Goal: Task Accomplishment & Management: Use online tool/utility

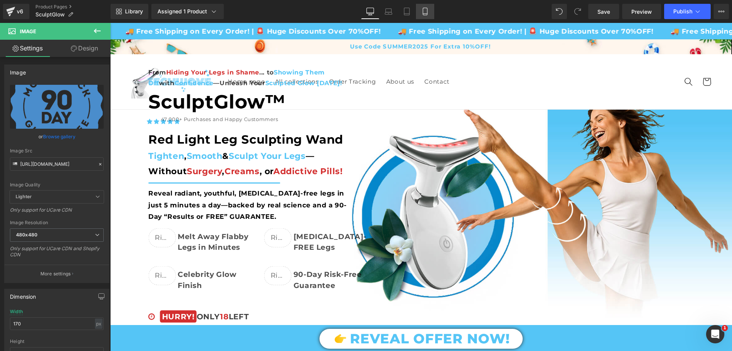
click at [424, 11] on icon at bounding box center [426, 12] width 8 height 8
type input "140"
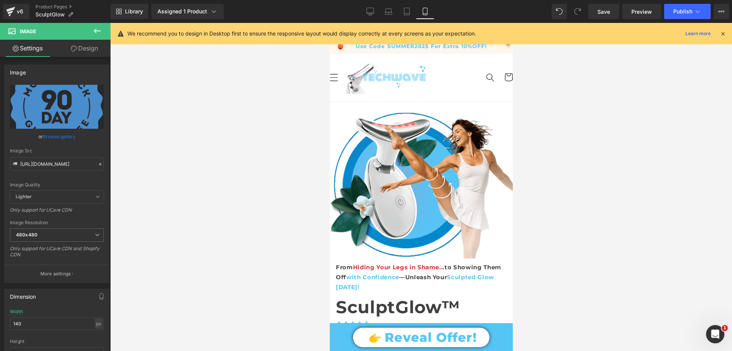
click at [423, 41] on div "We recommend you to design in Desktop first to ensure the responsive layout wou…" at bounding box center [422, 33] width 622 height 21
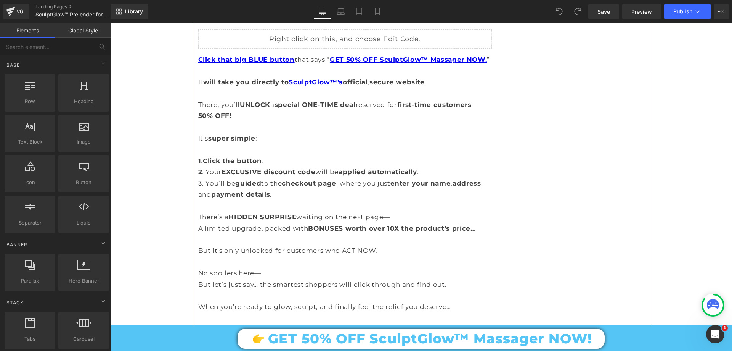
scroll to position [6600, 0]
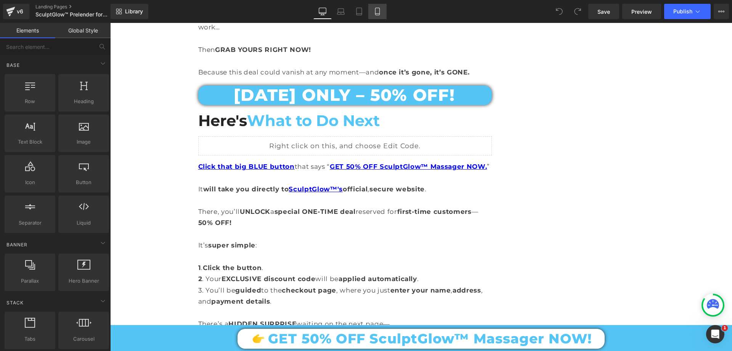
click at [381, 9] on icon at bounding box center [378, 12] width 8 height 8
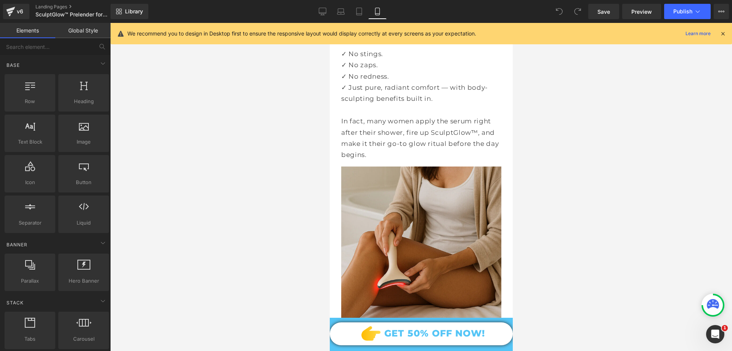
scroll to position [3238, 0]
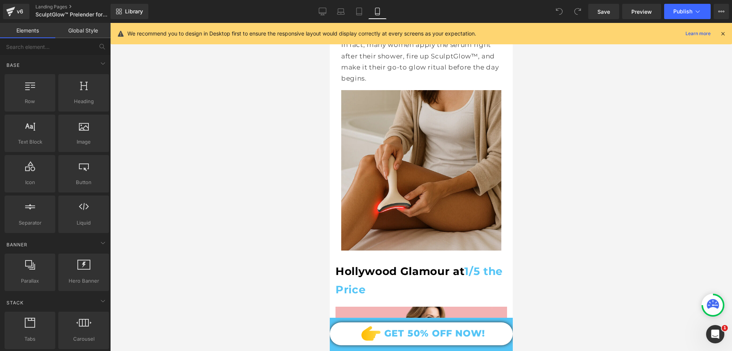
click at [410, 149] on img at bounding box center [421, 170] width 160 height 160
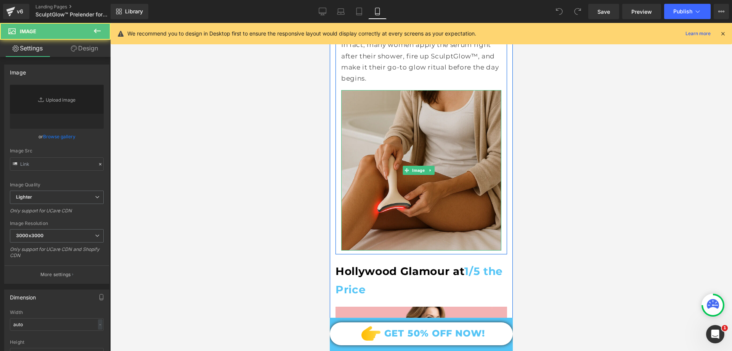
type input "[URL][DOMAIN_NAME]"
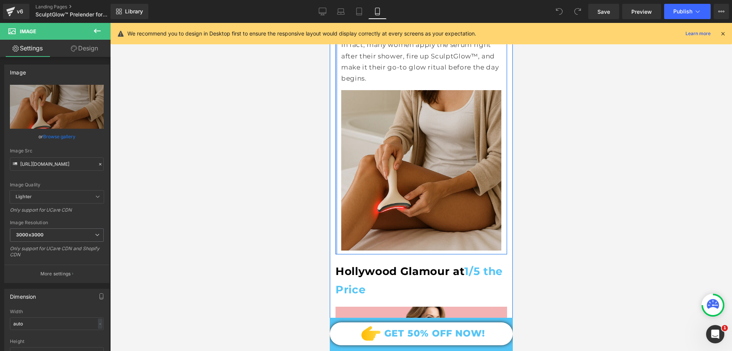
click at [336, 134] on div at bounding box center [336, 16] width 2 height 475
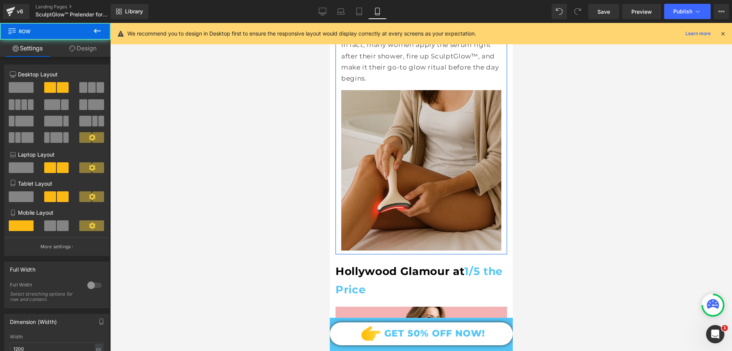
click at [72, 48] on icon at bounding box center [72, 48] width 6 height 6
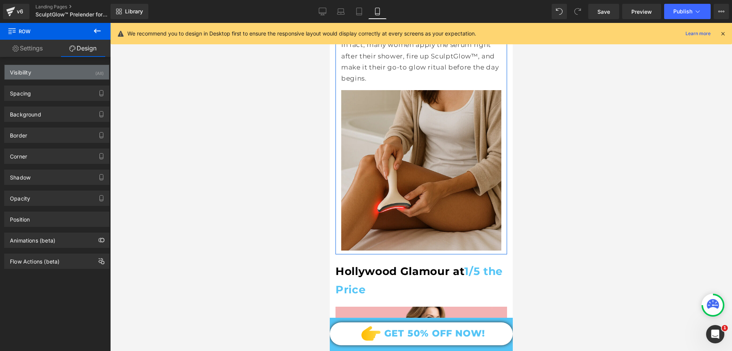
click at [43, 75] on div "Visibility (All)" at bounding box center [57, 72] width 105 height 14
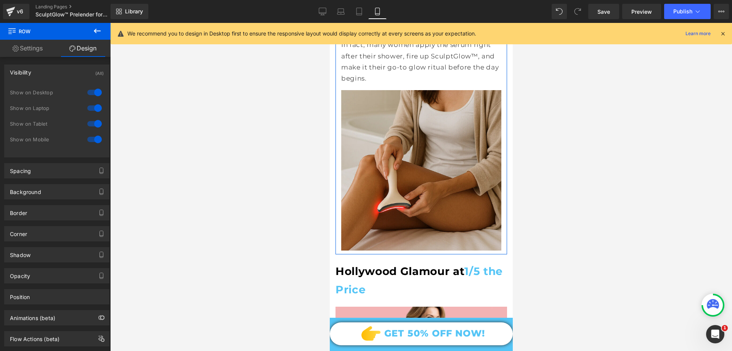
click at [43, 75] on div "Visibility (All)" at bounding box center [57, 72] width 105 height 14
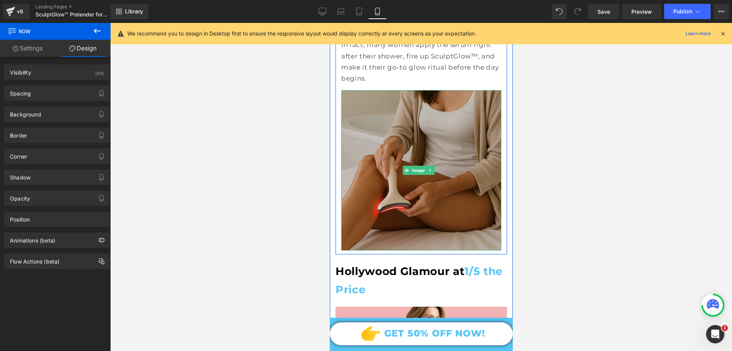
click at [403, 137] on img at bounding box center [421, 170] width 160 height 160
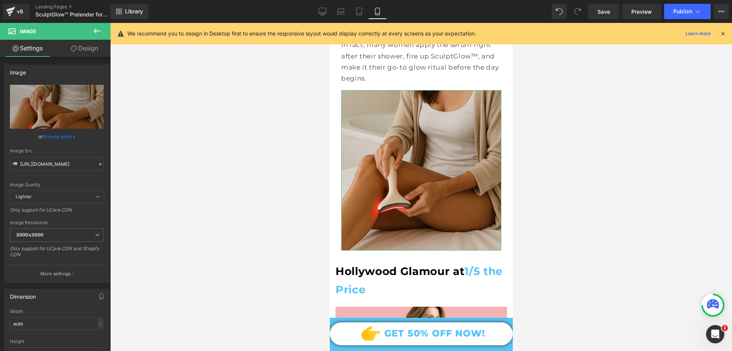
click at [83, 49] on link "Design" at bounding box center [84, 48] width 55 height 17
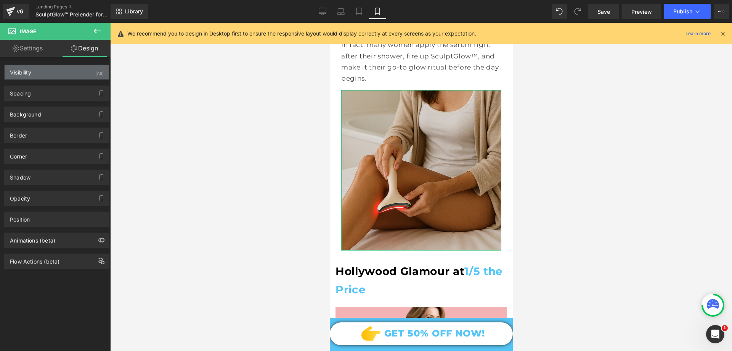
click at [54, 73] on div "Visibility (All)" at bounding box center [57, 72] width 105 height 14
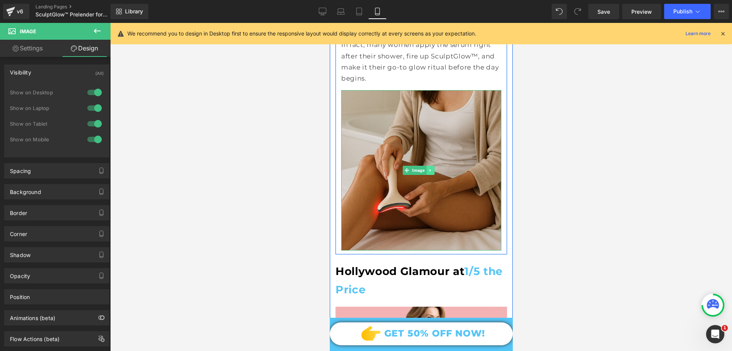
click at [432, 166] on link at bounding box center [430, 170] width 8 height 9
click at [424, 166] on link at bounding box center [426, 170] width 8 height 9
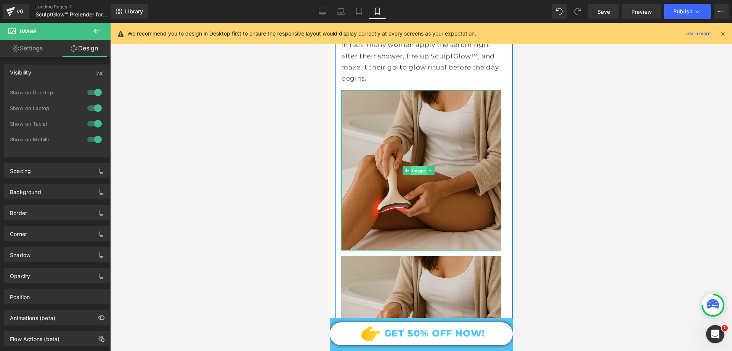
click at [405, 166] on link "Image" at bounding box center [414, 170] width 24 height 9
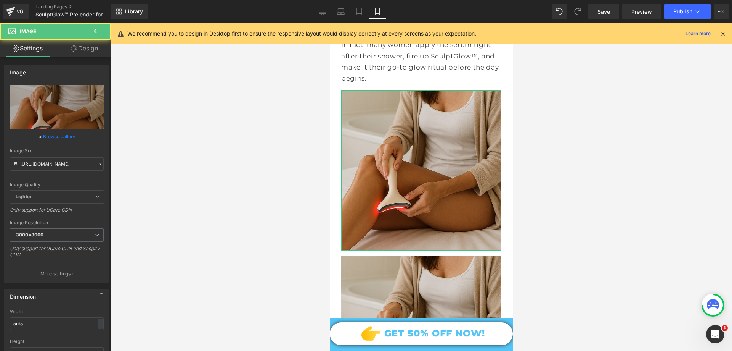
drag, startPoint x: 87, startPoint y: 51, endPoint x: 37, endPoint y: 82, distance: 59.6
click at [87, 50] on link "Design" at bounding box center [84, 48] width 55 height 17
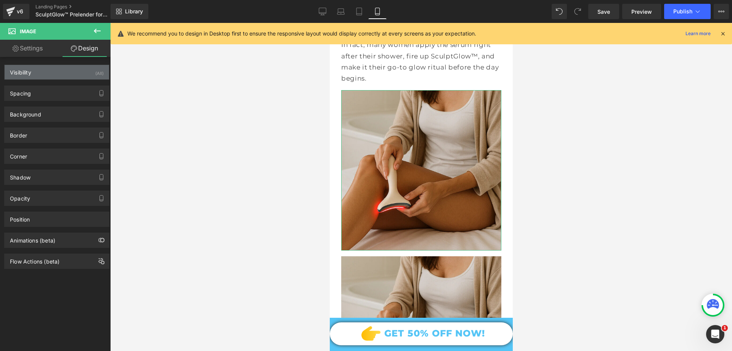
click at [38, 73] on div "Visibility (All)" at bounding box center [57, 72] width 105 height 14
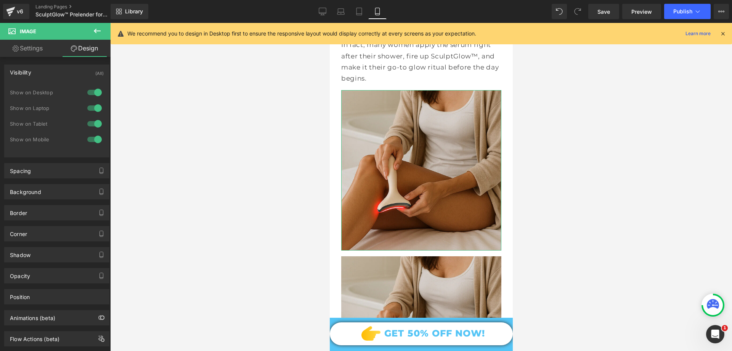
click at [94, 139] on div at bounding box center [94, 139] width 18 height 12
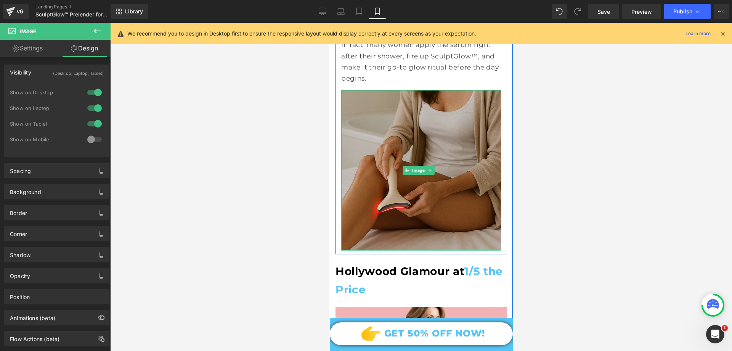
click at [414, 146] on img at bounding box center [421, 170] width 160 height 160
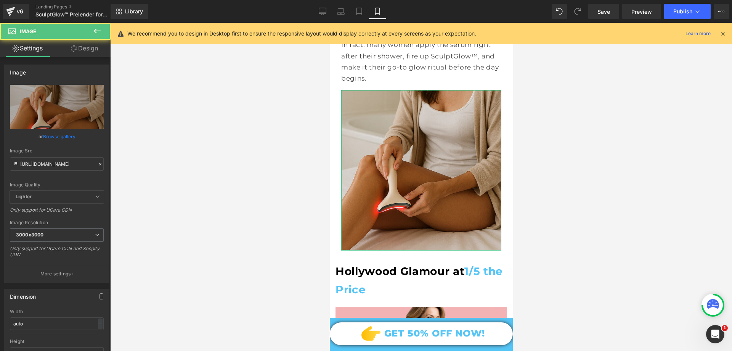
click at [84, 55] on link "Design" at bounding box center [84, 48] width 55 height 17
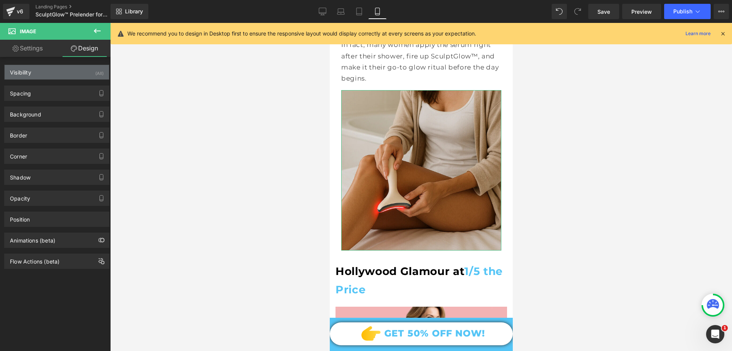
click at [38, 74] on div "Visibility (All)" at bounding box center [57, 72] width 105 height 14
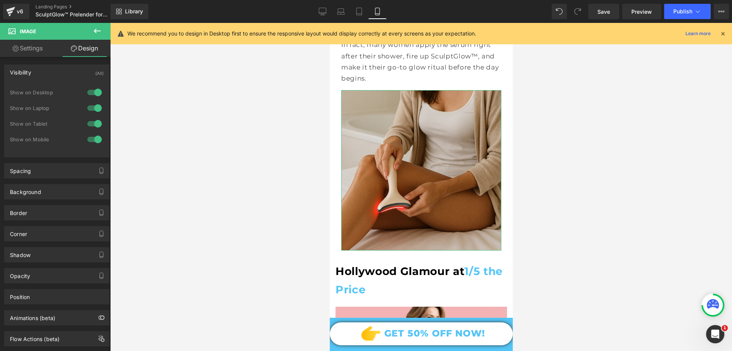
click at [92, 121] on div at bounding box center [94, 123] width 18 height 12
click at [94, 109] on div at bounding box center [94, 108] width 18 height 12
click at [95, 91] on div at bounding box center [94, 92] width 18 height 12
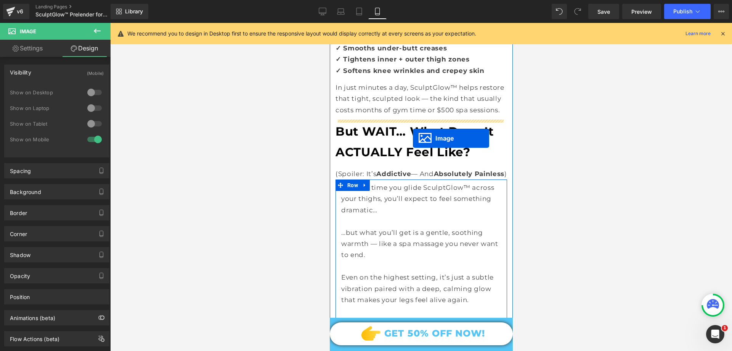
scroll to position [2818, 0]
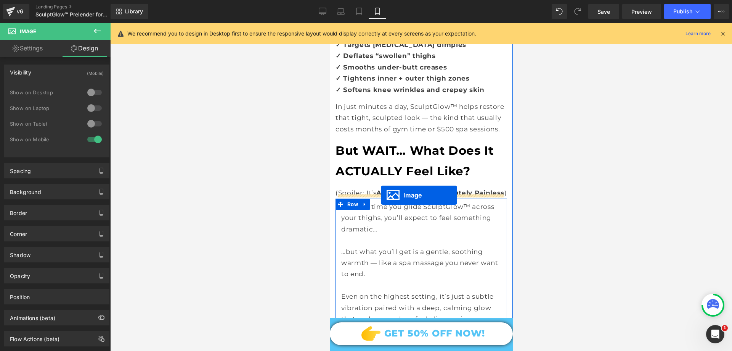
drag, startPoint x: 407, startPoint y: 163, endPoint x: 381, endPoint y: 195, distance: 41.2
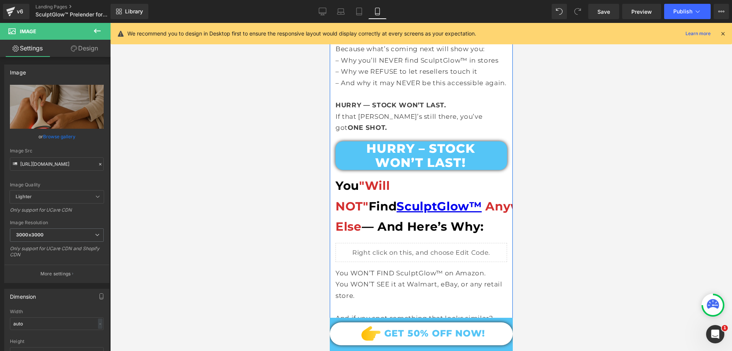
scroll to position [6824, 0]
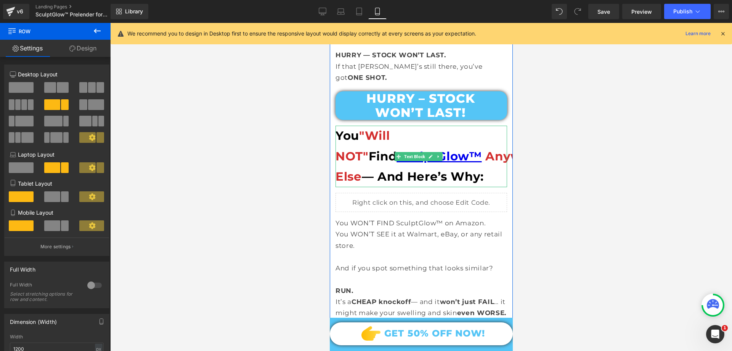
click at [465, 149] on span "Anywhere Else" at bounding box center [443, 166] width 216 height 35
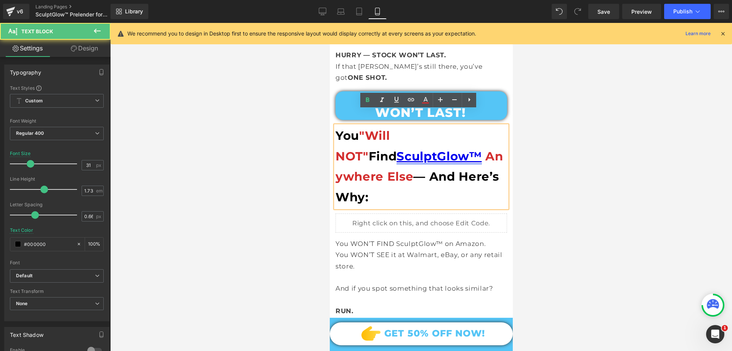
click at [396, 149] on link "SculptGlow™" at bounding box center [438, 156] width 85 height 14
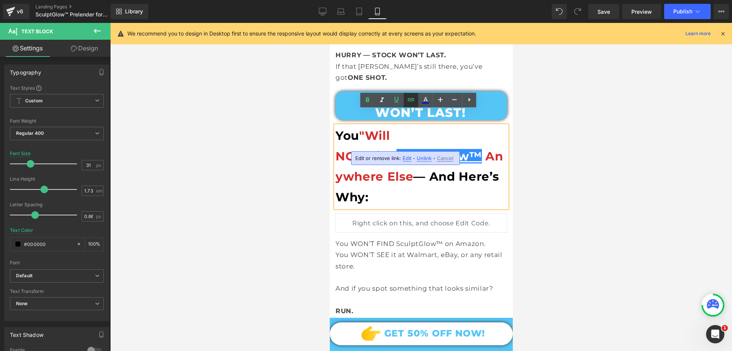
click at [411, 100] on icon at bounding box center [411, 99] width 6 height 3
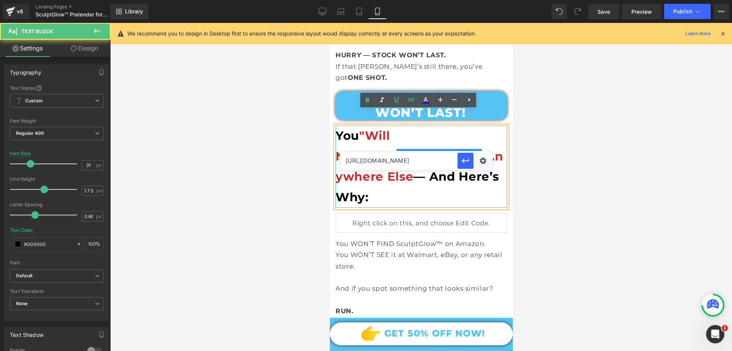
click at [461, 130] on p "You "Will NOT" Find SculptGlow™ Anywhere Else — And Here’s Why:" at bounding box center [421, 167] width 172 height 82
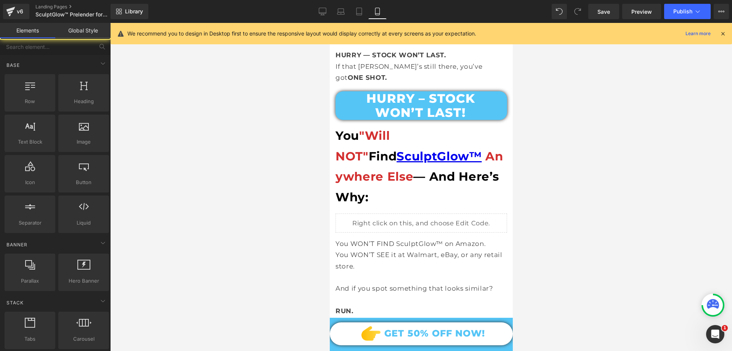
drag, startPoint x: 580, startPoint y: 150, endPoint x: 178, endPoint y: 138, distance: 401.9
click at [580, 150] on div at bounding box center [421, 187] width 622 height 328
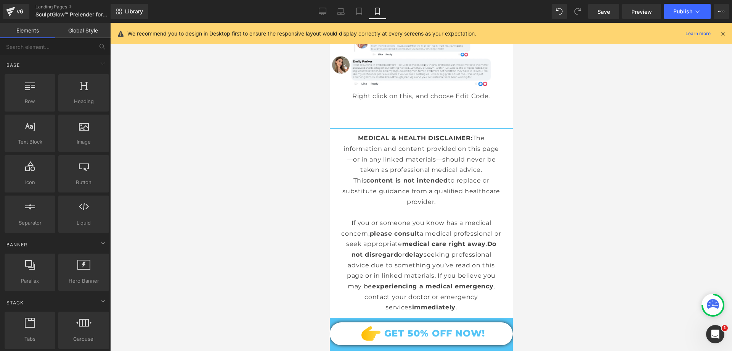
scroll to position [13052, 0]
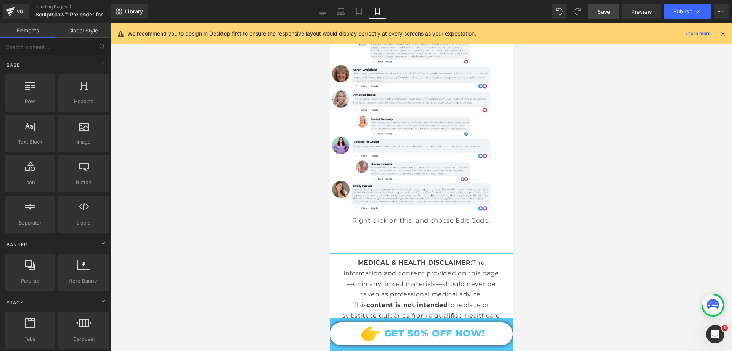
click at [609, 10] on span "Save" at bounding box center [604, 12] width 13 height 8
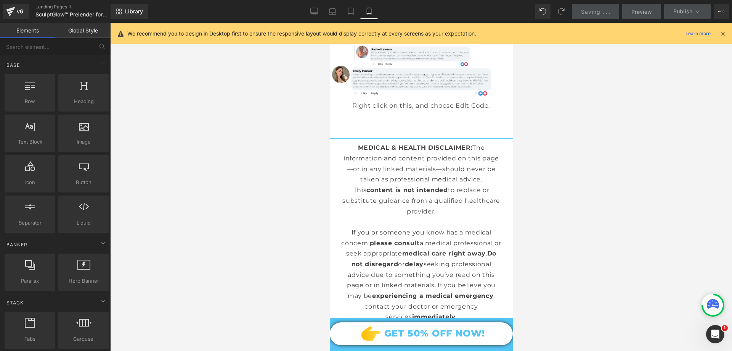
scroll to position [13166, 0]
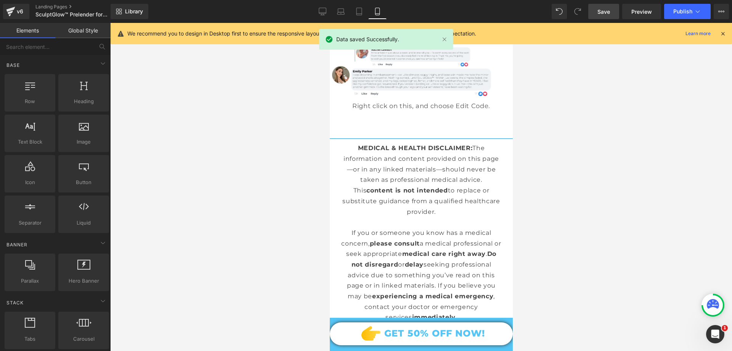
click at [695, 2] on div "Library Mobile Desktop Laptop Tablet Mobile Save Preview Publish Scheduled View…" at bounding box center [422, 11] width 622 height 23
click at [690, 16] on button "Publish" at bounding box center [688, 11] width 47 height 15
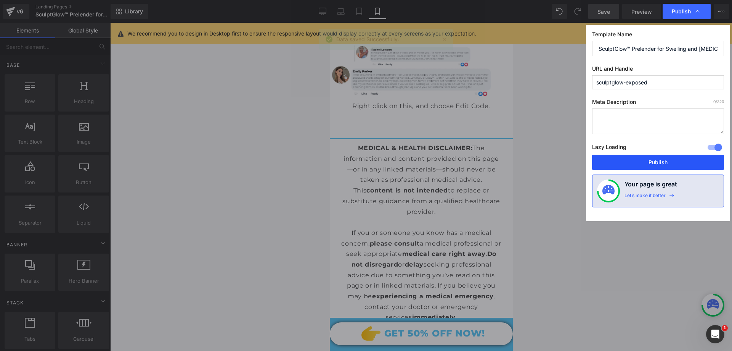
drag, startPoint x: 628, startPoint y: 159, endPoint x: 113, endPoint y: 201, distance: 516.7
click at [628, 159] on button "Publish" at bounding box center [658, 161] width 132 height 15
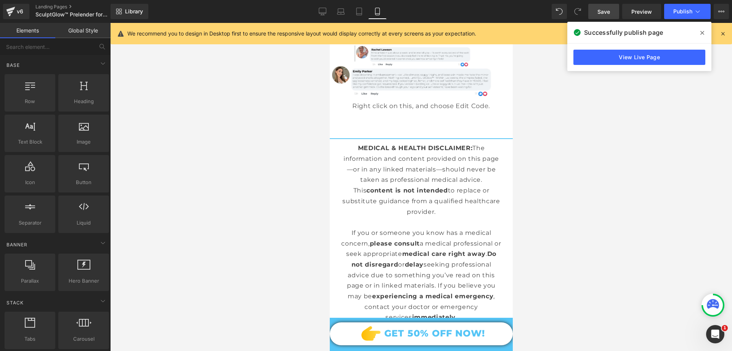
click at [707, 34] on span at bounding box center [703, 33] width 12 height 12
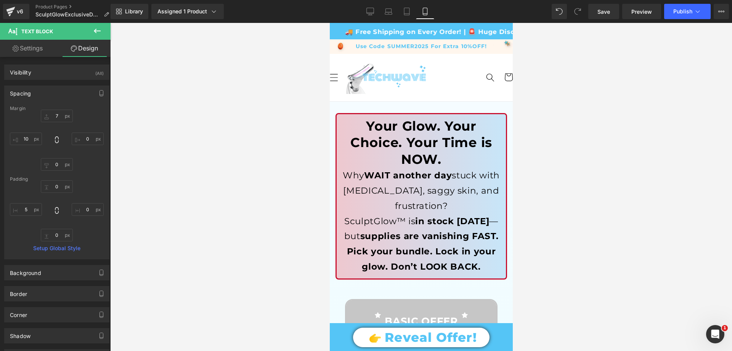
click at [424, 335] on div "Reveal Offer! Button" at bounding box center [421, 337] width 183 height 21
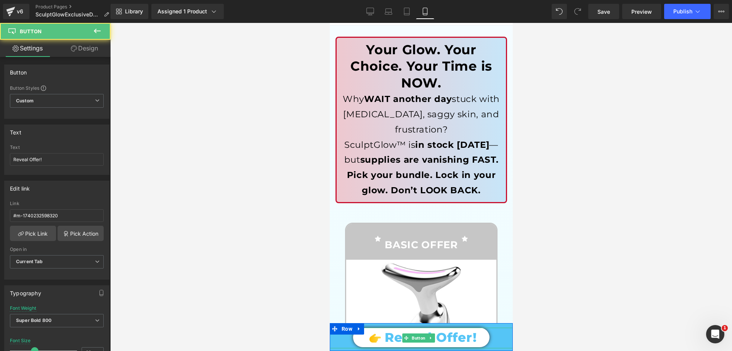
scroll to position [76, 0]
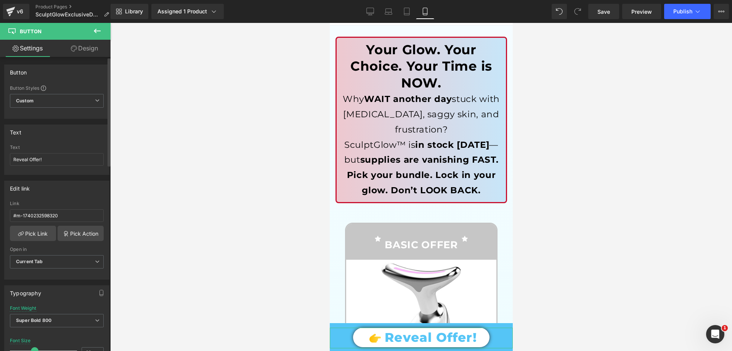
click at [74, 208] on div "Link #m-1740232598320" at bounding box center [57, 213] width 94 height 25
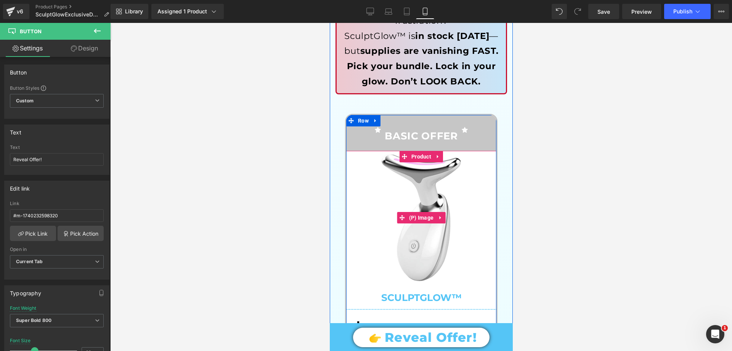
scroll to position [229, 0]
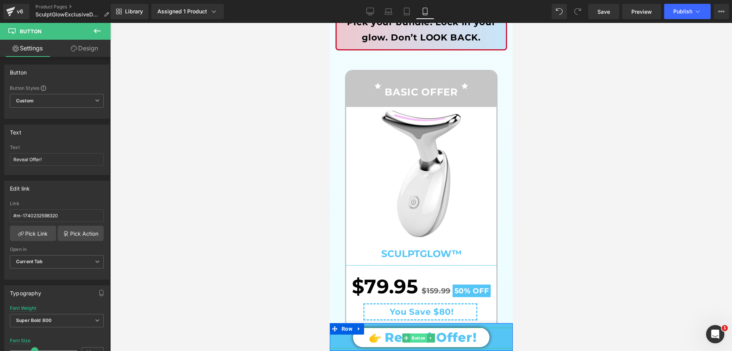
click at [417, 340] on span "Button" at bounding box center [418, 337] width 17 height 9
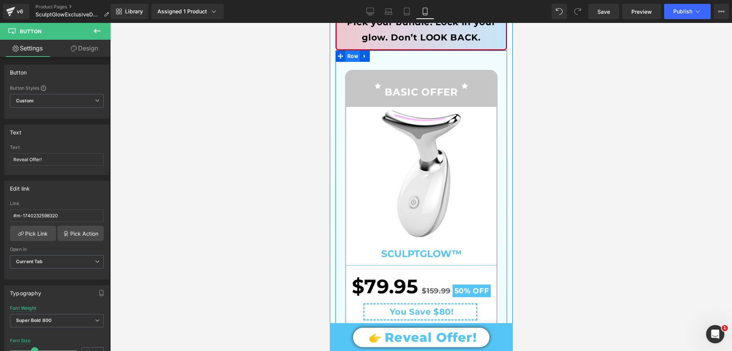
click at [350, 57] on span "Row" at bounding box center [352, 55] width 14 height 11
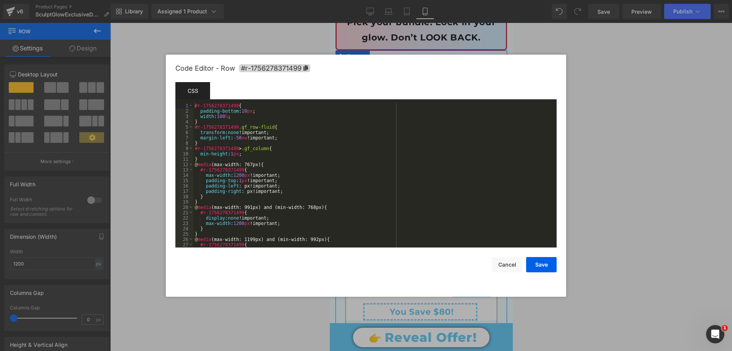
click at [341, 0] on div "Row You are previewing how the will restyle your page. You can not edit Element…" at bounding box center [366, 0] width 732 height 0
click at [295, 70] on span "#r-1756278371499" at bounding box center [274, 68] width 71 height 8
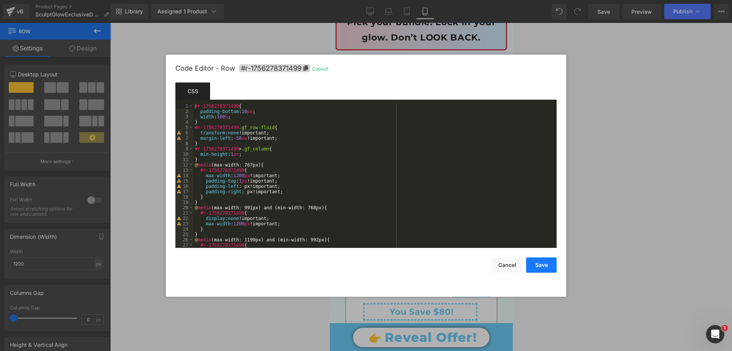
click at [539, 265] on button "Save" at bounding box center [541, 264] width 31 height 15
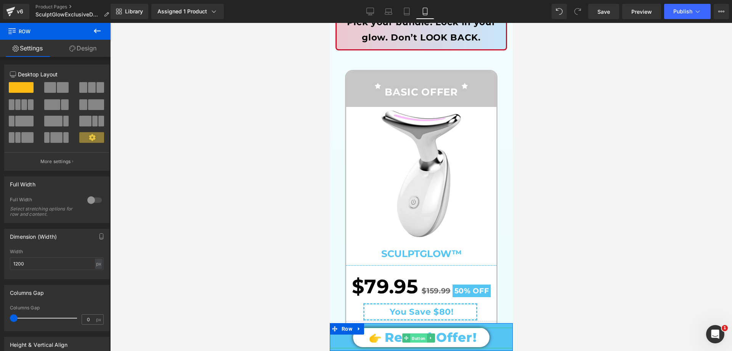
click at [414, 335] on span "Button" at bounding box center [418, 337] width 17 height 9
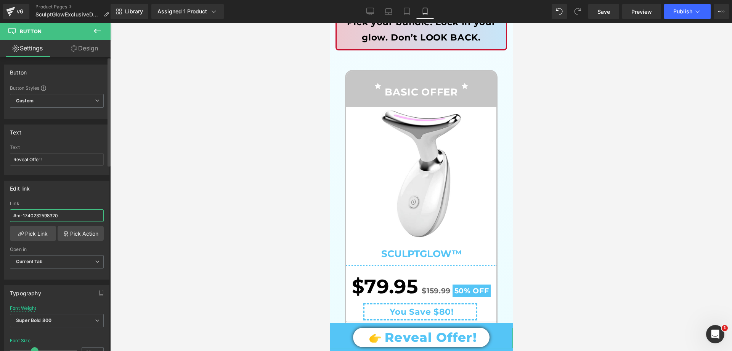
click at [67, 214] on input "#m-1740232598320" at bounding box center [57, 215] width 94 height 13
click at [67, 213] on input "#m-1740232598320" at bounding box center [57, 215] width 94 height 13
paste input "r-1756278371499"
type input "#r-1756278371499"
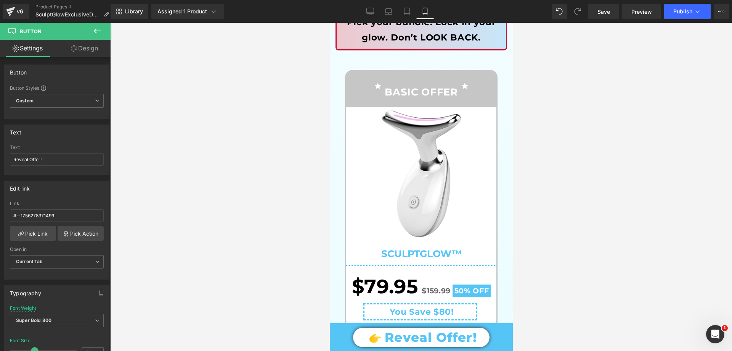
click at [214, 175] on div at bounding box center [421, 187] width 622 height 328
click at [602, 13] on span "Save" at bounding box center [604, 12] width 13 height 8
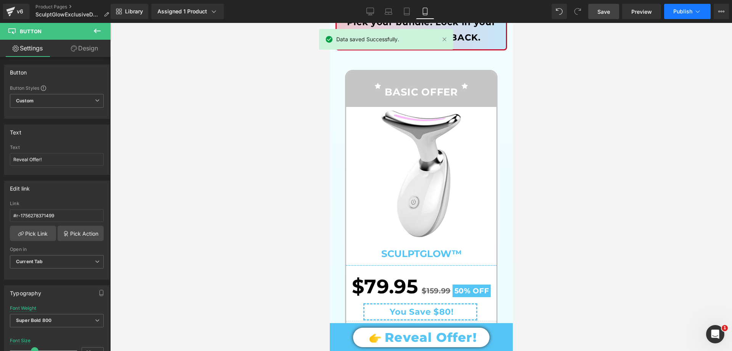
click at [698, 15] on icon at bounding box center [698, 12] width 8 height 8
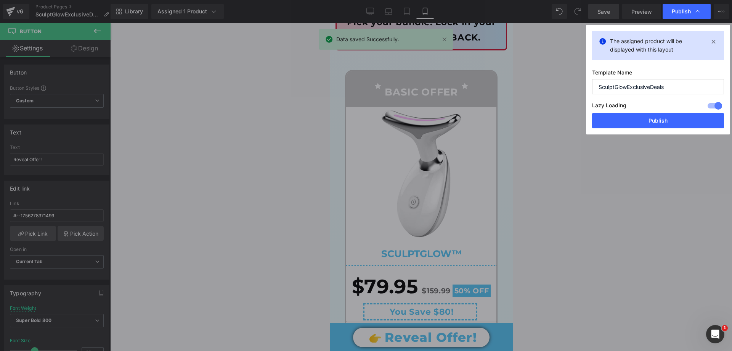
click at [639, 124] on button "Publish" at bounding box center [658, 120] width 132 height 15
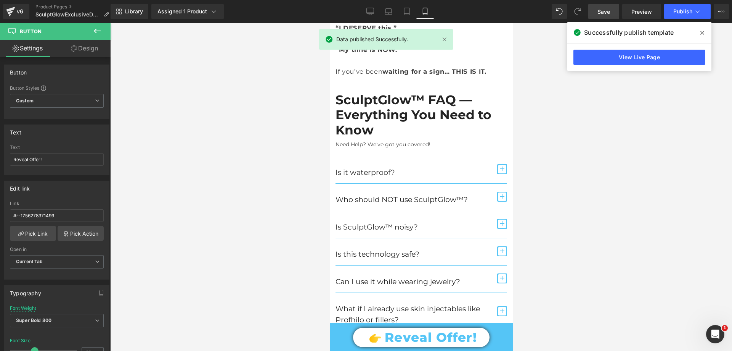
scroll to position [3624, 0]
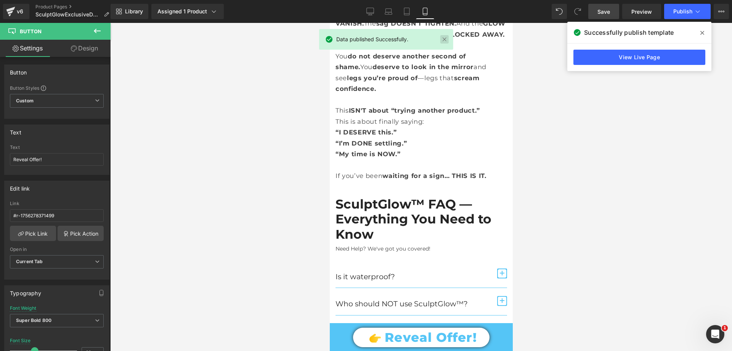
click at [446, 40] on link at bounding box center [445, 39] width 8 height 8
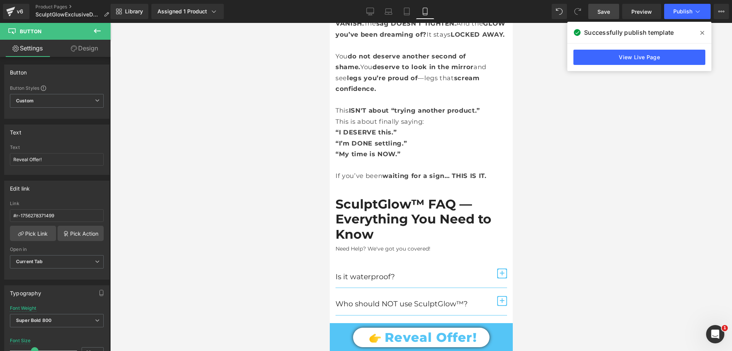
click at [705, 29] on span at bounding box center [703, 33] width 12 height 12
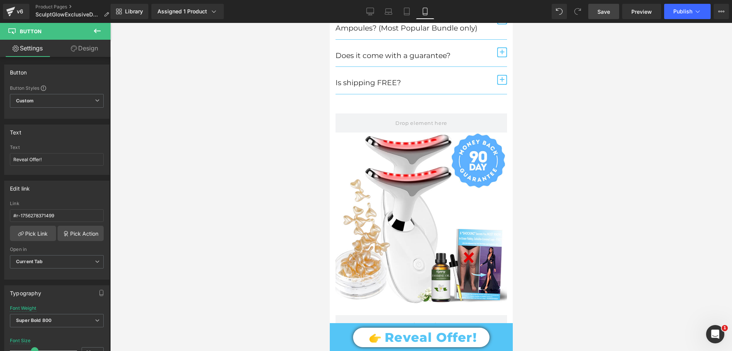
scroll to position [4082, 0]
